Goal: Task Accomplishment & Management: Manage account settings

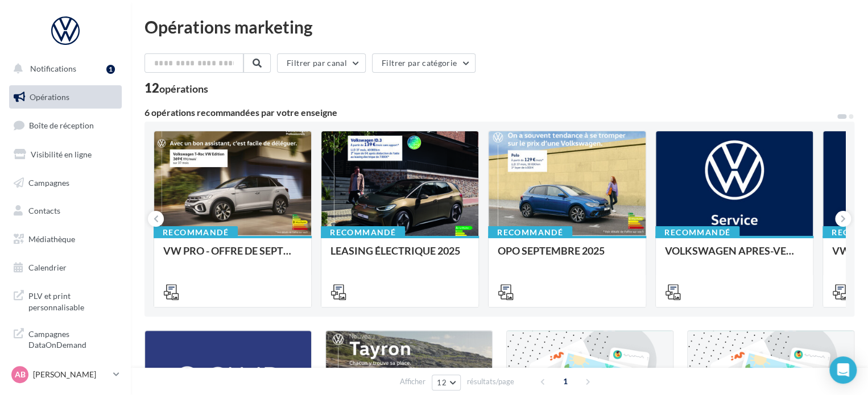
drag, startPoint x: 769, startPoint y: 1, endPoint x: 613, endPoint y: 49, distance: 163.9
click at [613, 49] on div "Opérations marketing Filtrer par canal Filtrer par catégorie 12 opérations 6 op…" at bounding box center [499, 382] width 710 height 728
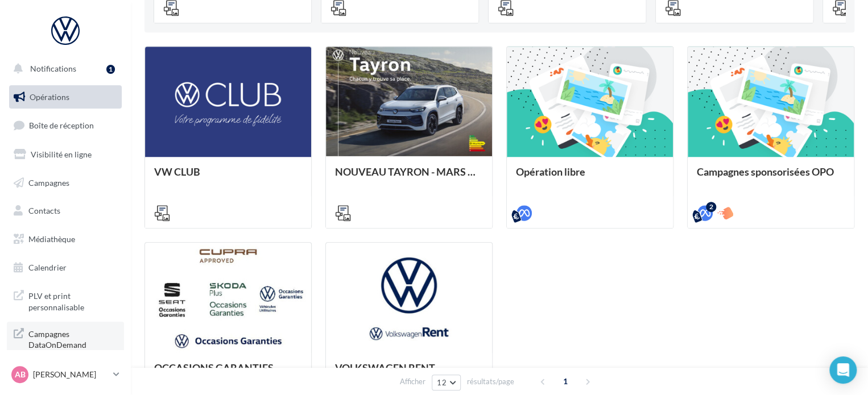
scroll to position [408, 0]
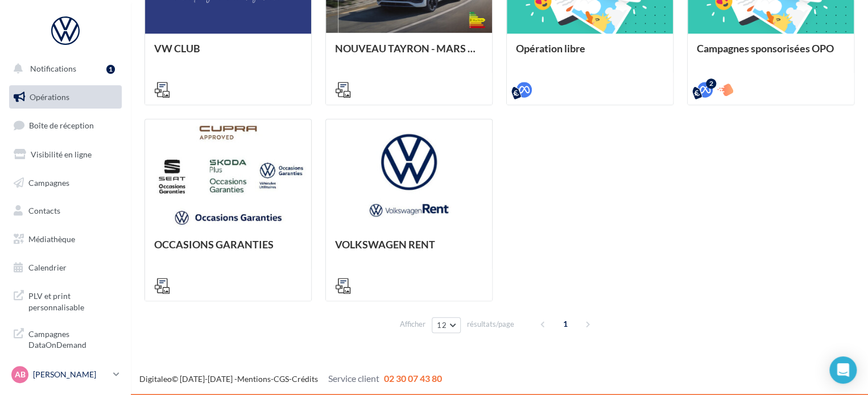
click at [65, 366] on div "AB [PERSON_NAME] vw-[PERSON_NAME]-21550" at bounding box center [59, 374] width 97 height 17
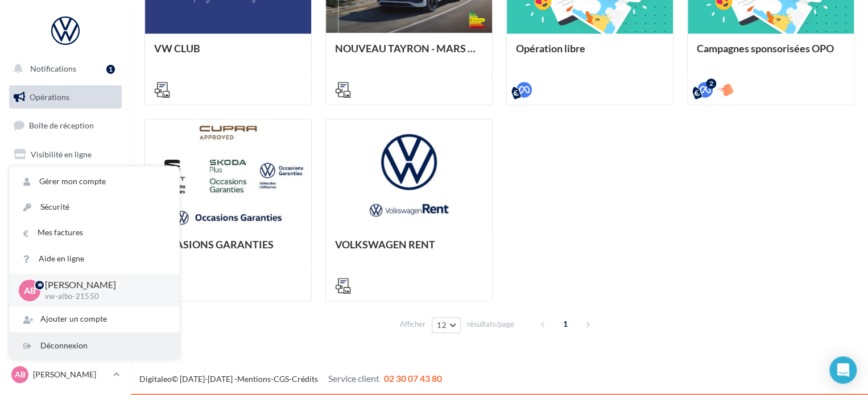
click at [71, 346] on div "Déconnexion" at bounding box center [95, 346] width 170 height 26
